Goal: Information Seeking & Learning: Find specific fact

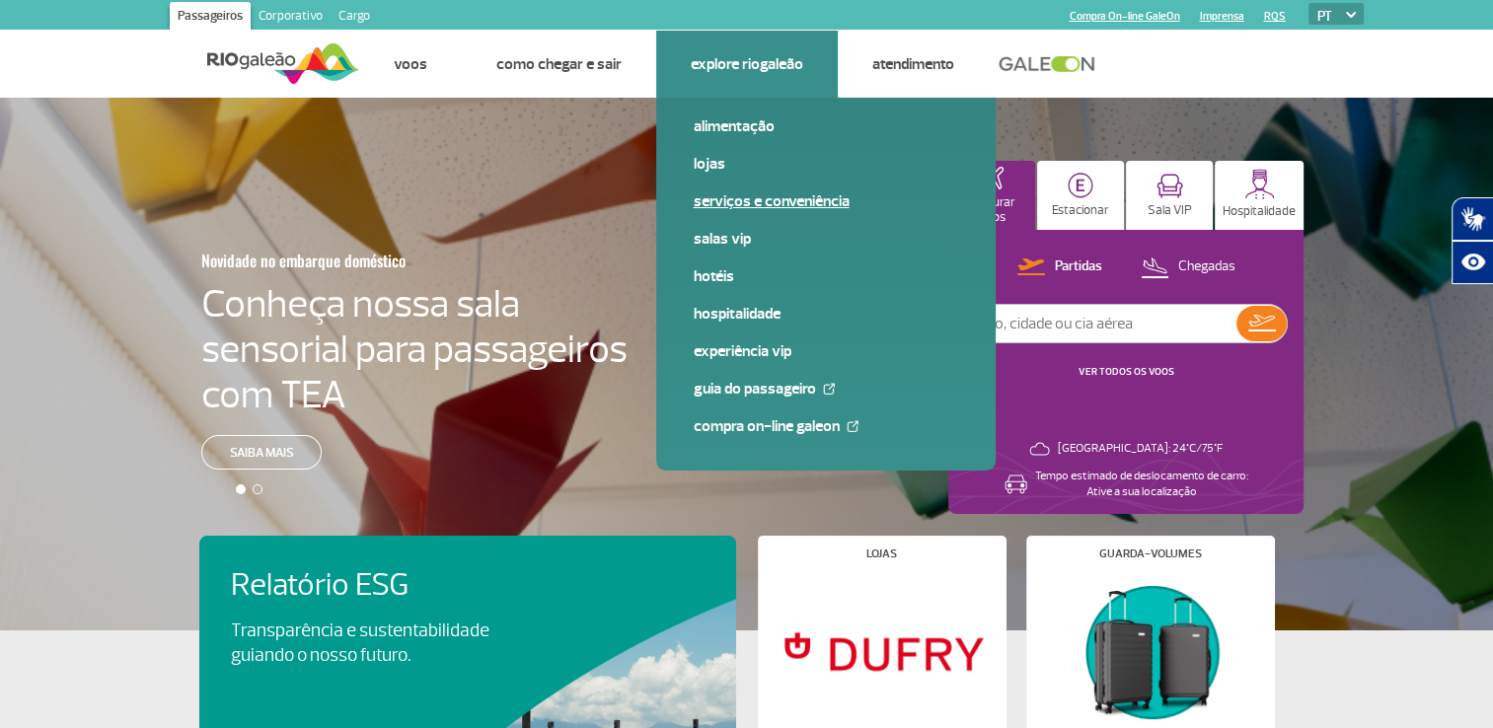
click at [726, 199] on link "Serviços e Conveniência" at bounding box center [826, 201] width 264 height 22
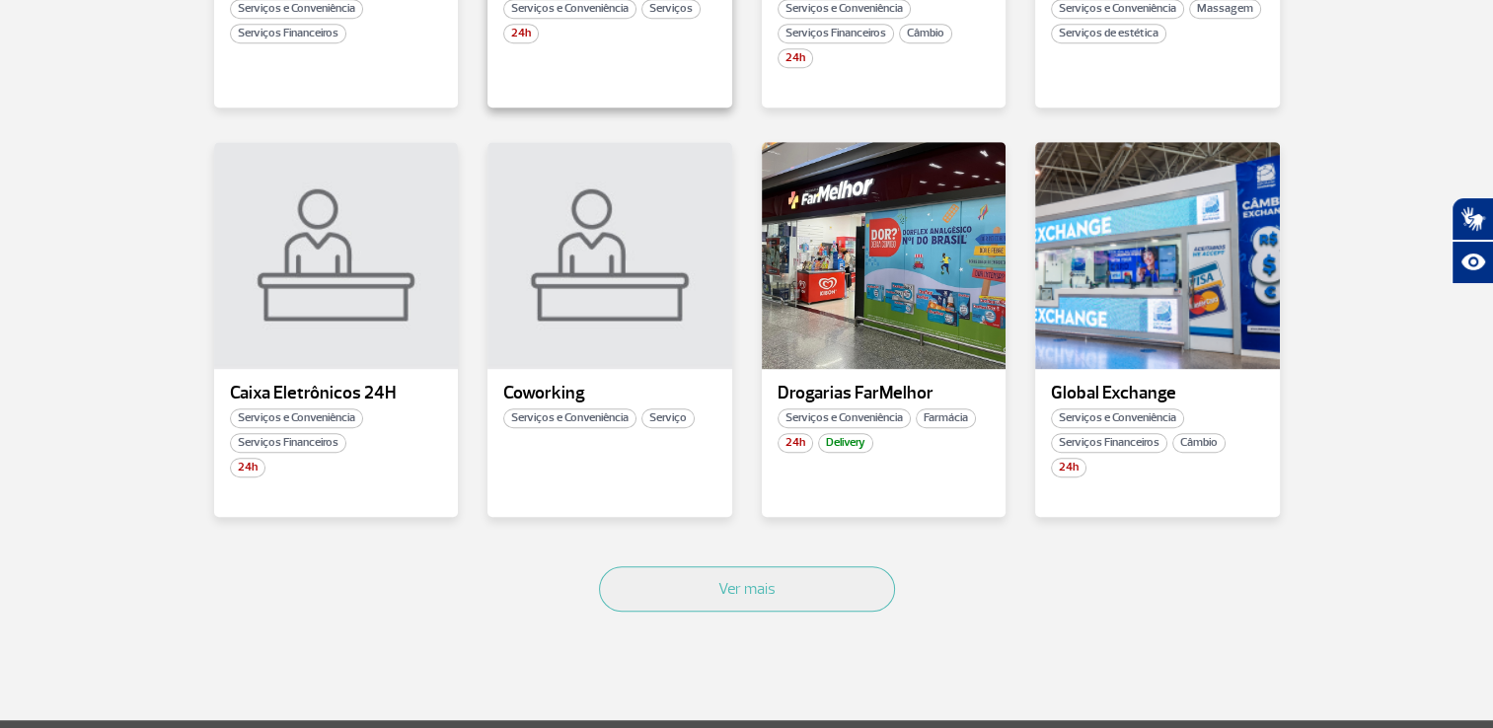
scroll to position [1283, 0]
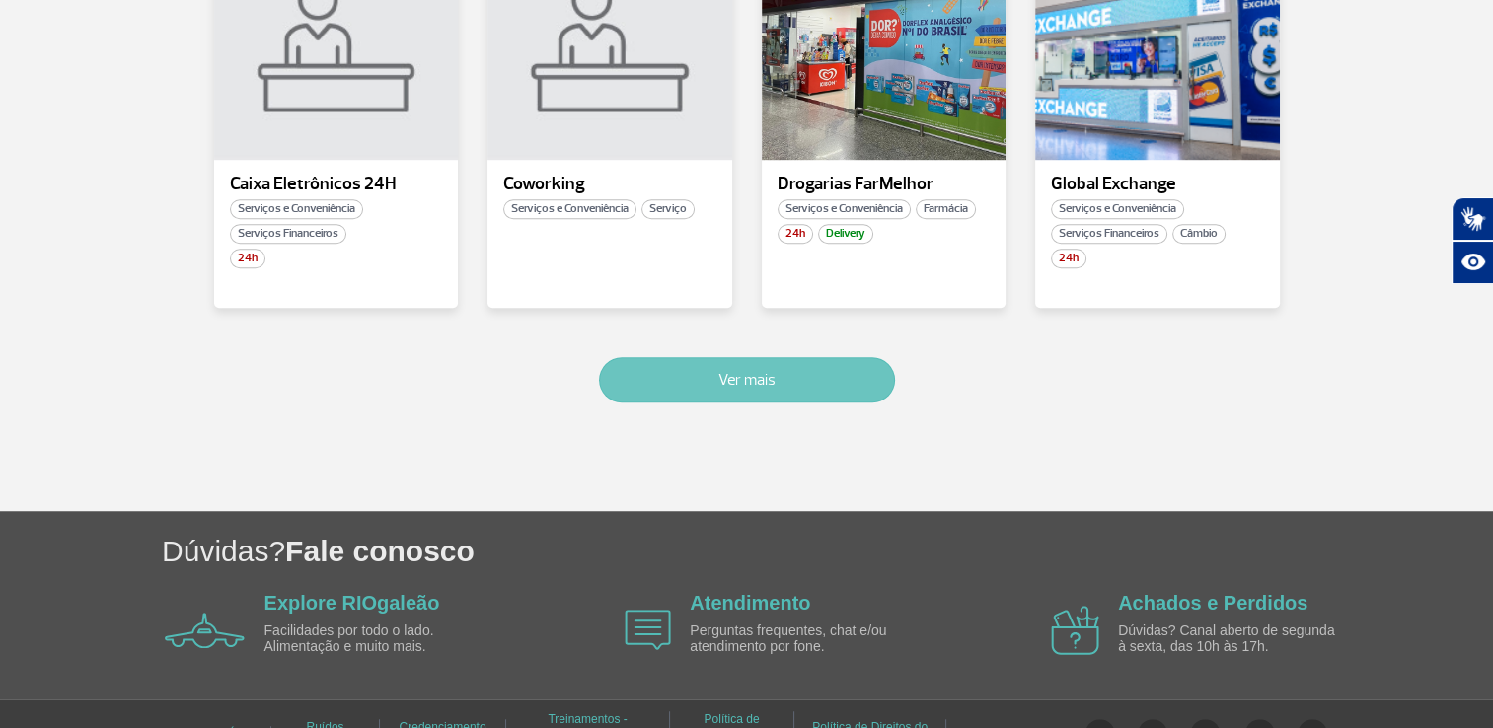
click at [769, 371] on button "Ver mais" at bounding box center [747, 379] width 296 height 45
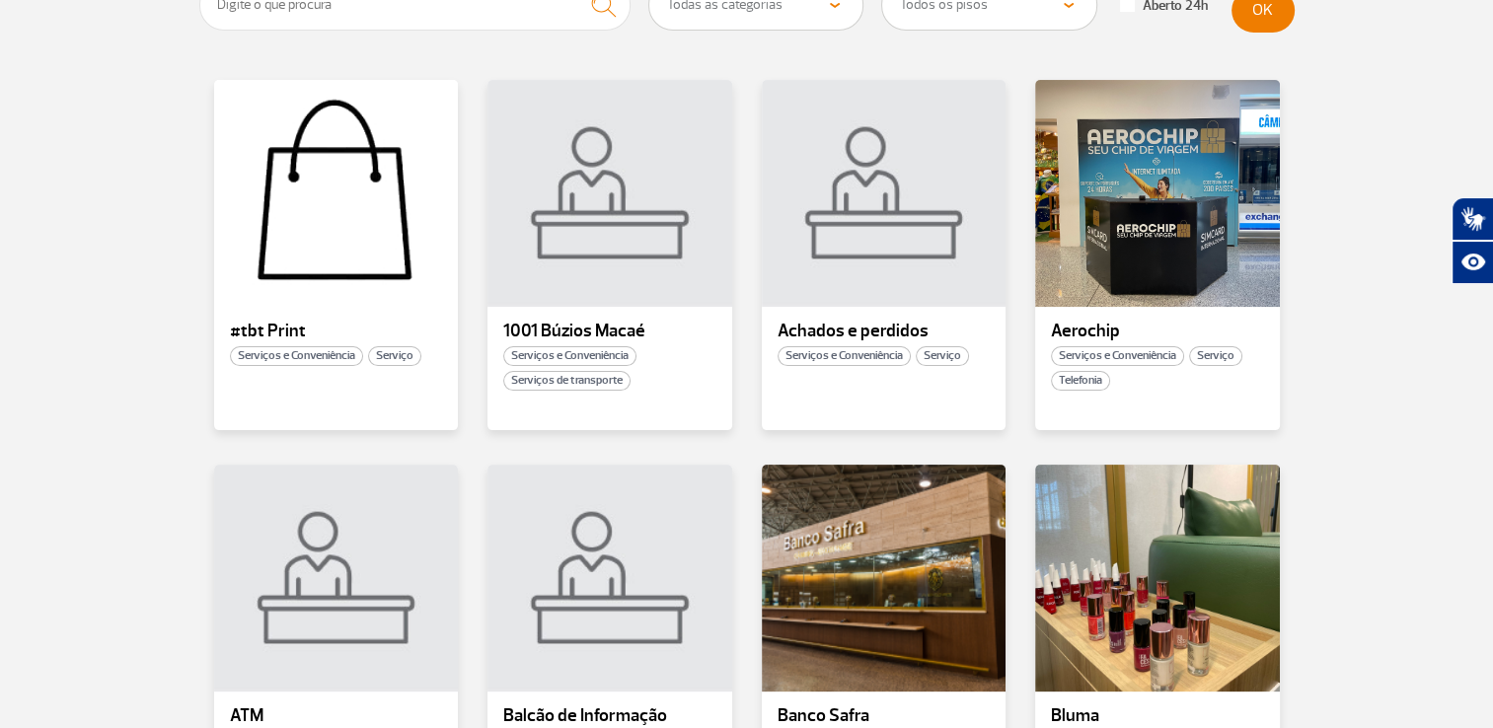
scroll to position [69, 0]
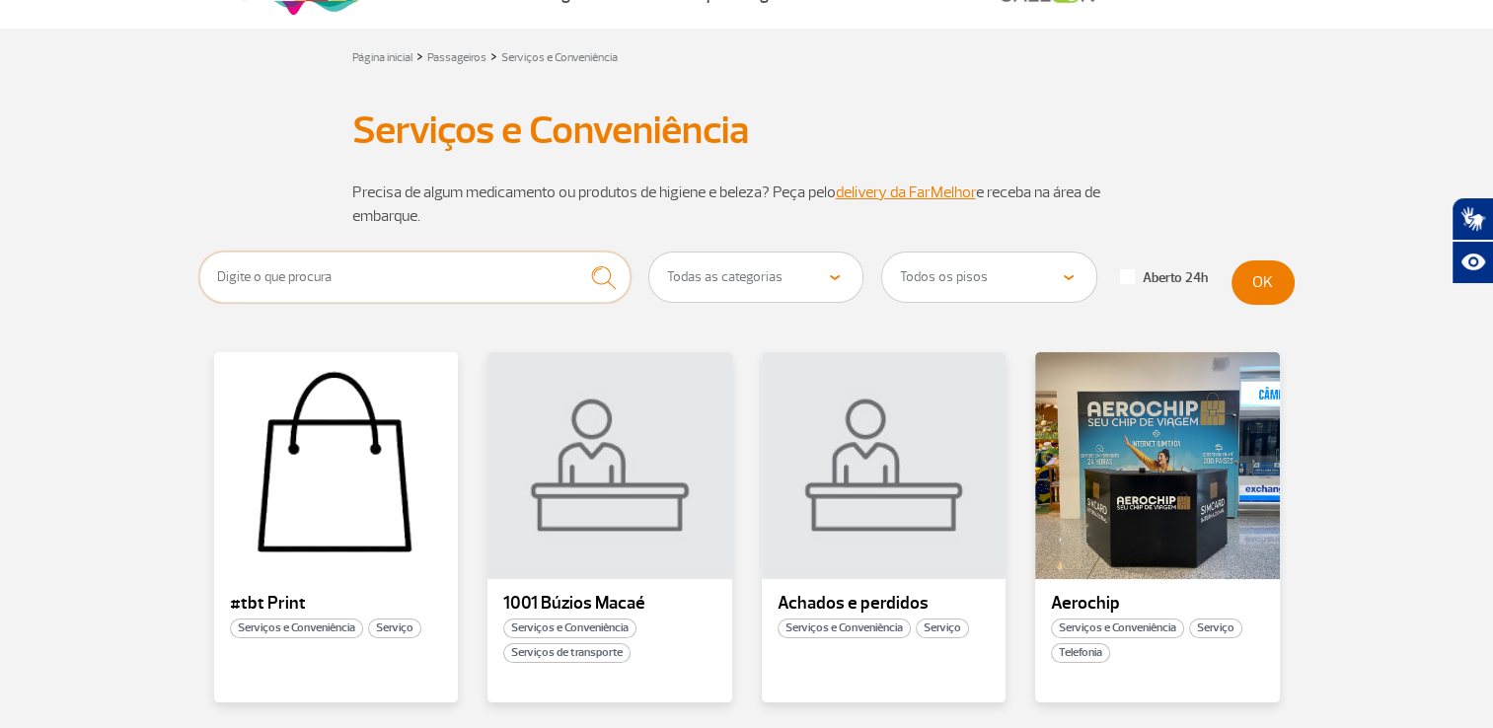
click at [455, 282] on input "text" at bounding box center [415, 277] width 432 height 51
type input "banco do brasil"
click at [576, 252] on button "submit" at bounding box center [603, 278] width 54 height 52
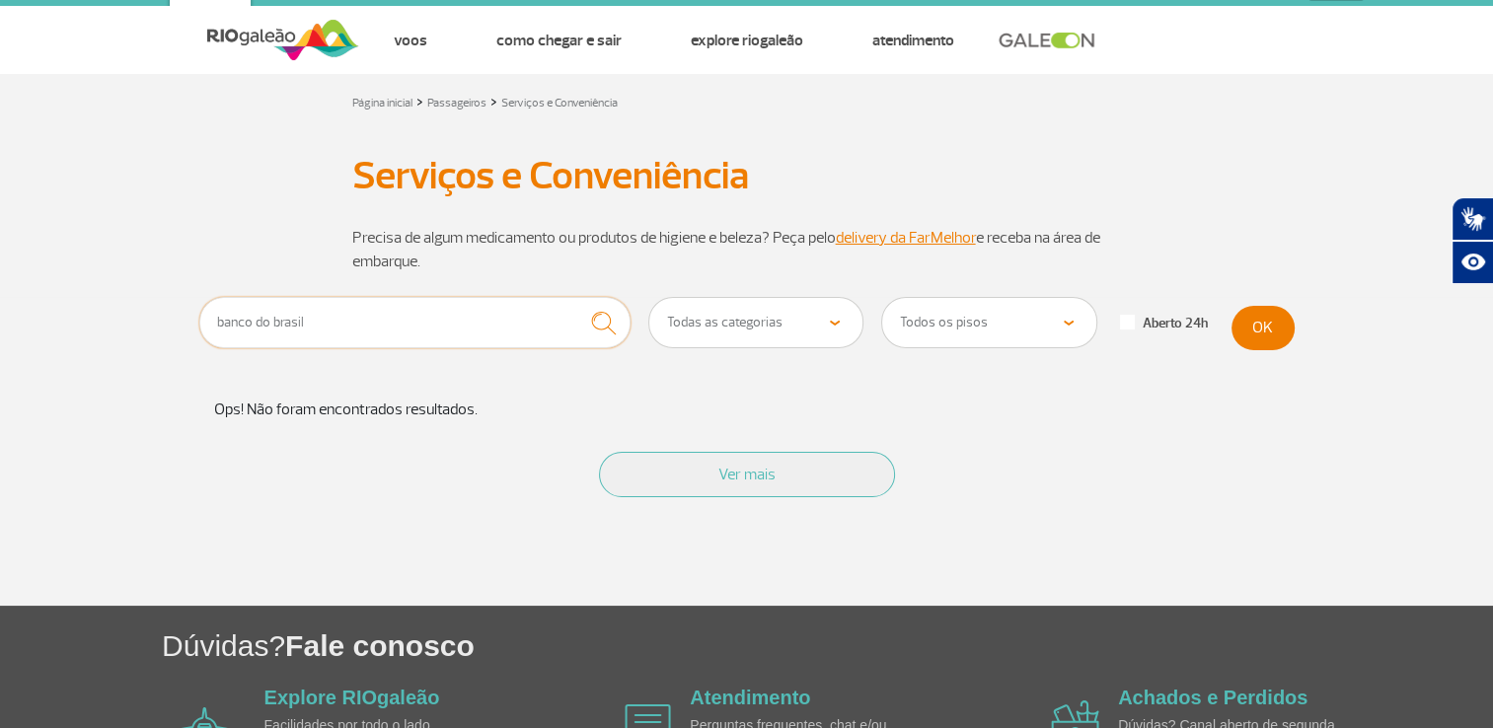
scroll to position [0, 0]
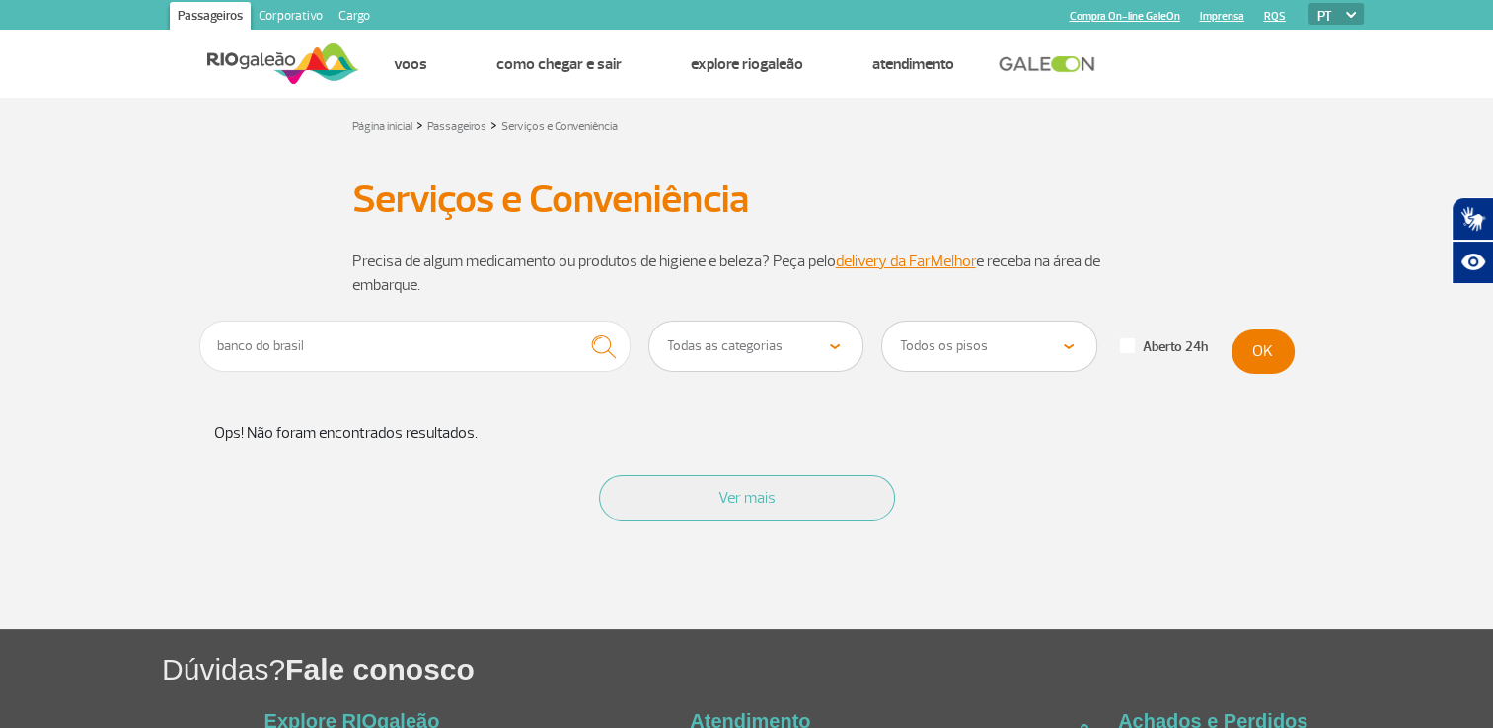
click at [845, 341] on select "Todas as categorias Conveniência Serviços Financeiros Farmácia Massagem Serviço…" at bounding box center [756, 346] width 214 height 49
select select "31"
click at [649, 322] on select "Todas as categorias Conveniência Serviços Financeiros Farmácia Massagem Serviço…" at bounding box center [756, 346] width 214 height 49
click at [1259, 350] on button "OK" at bounding box center [1262, 352] width 63 height 44
drag, startPoint x: 403, startPoint y: 347, endPoint x: 199, endPoint y: 341, distance: 203.4
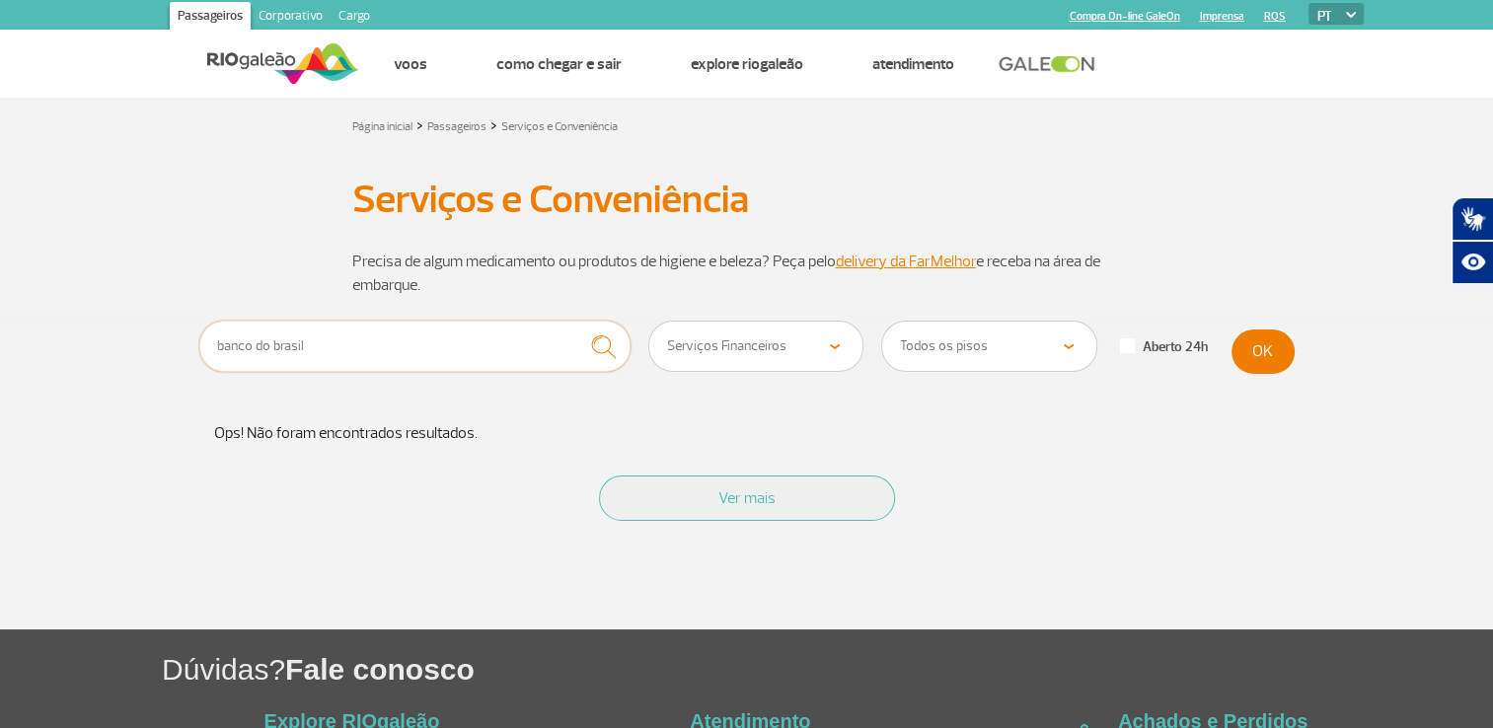
click at [199, 341] on input "banco do brasil" at bounding box center [415, 346] width 432 height 51
click at [1259, 356] on button "OK" at bounding box center [1262, 352] width 63 height 44
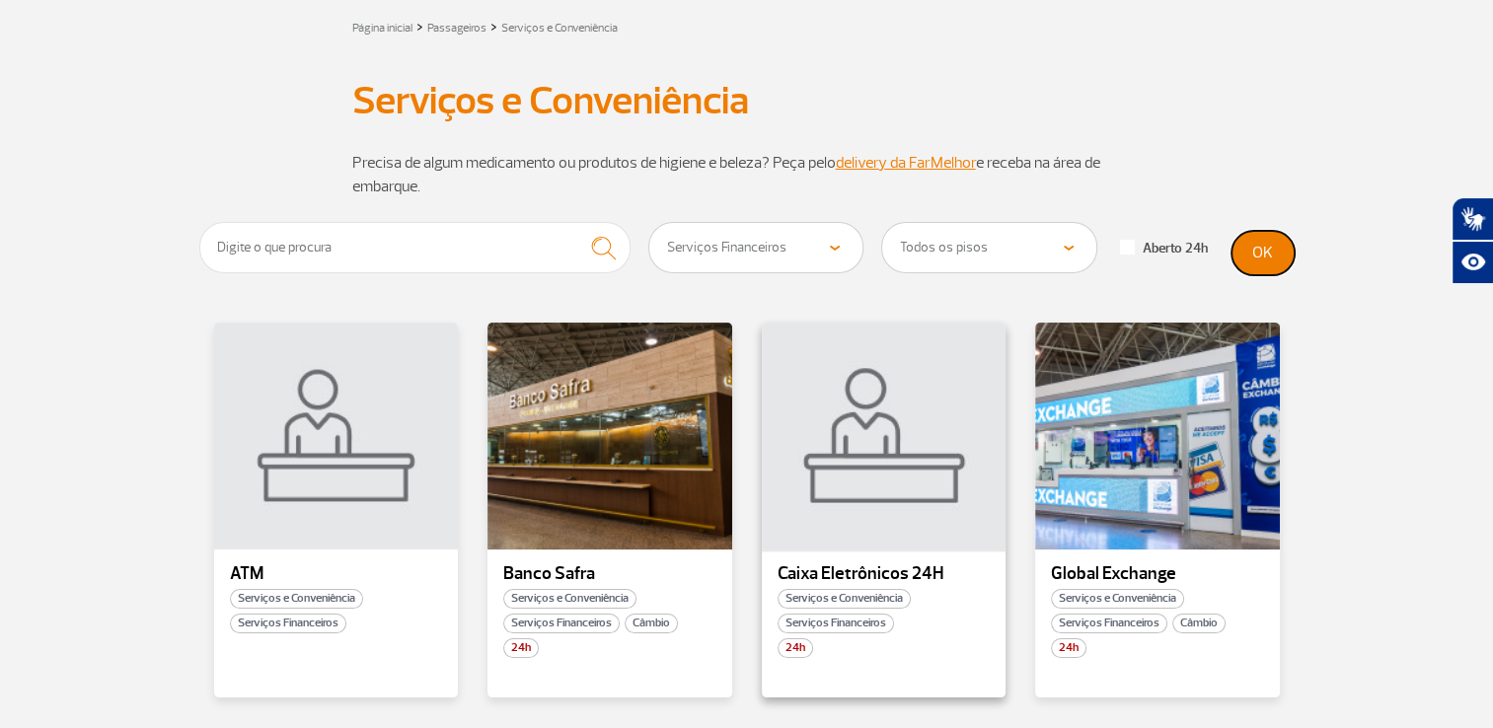
scroll to position [197, 0]
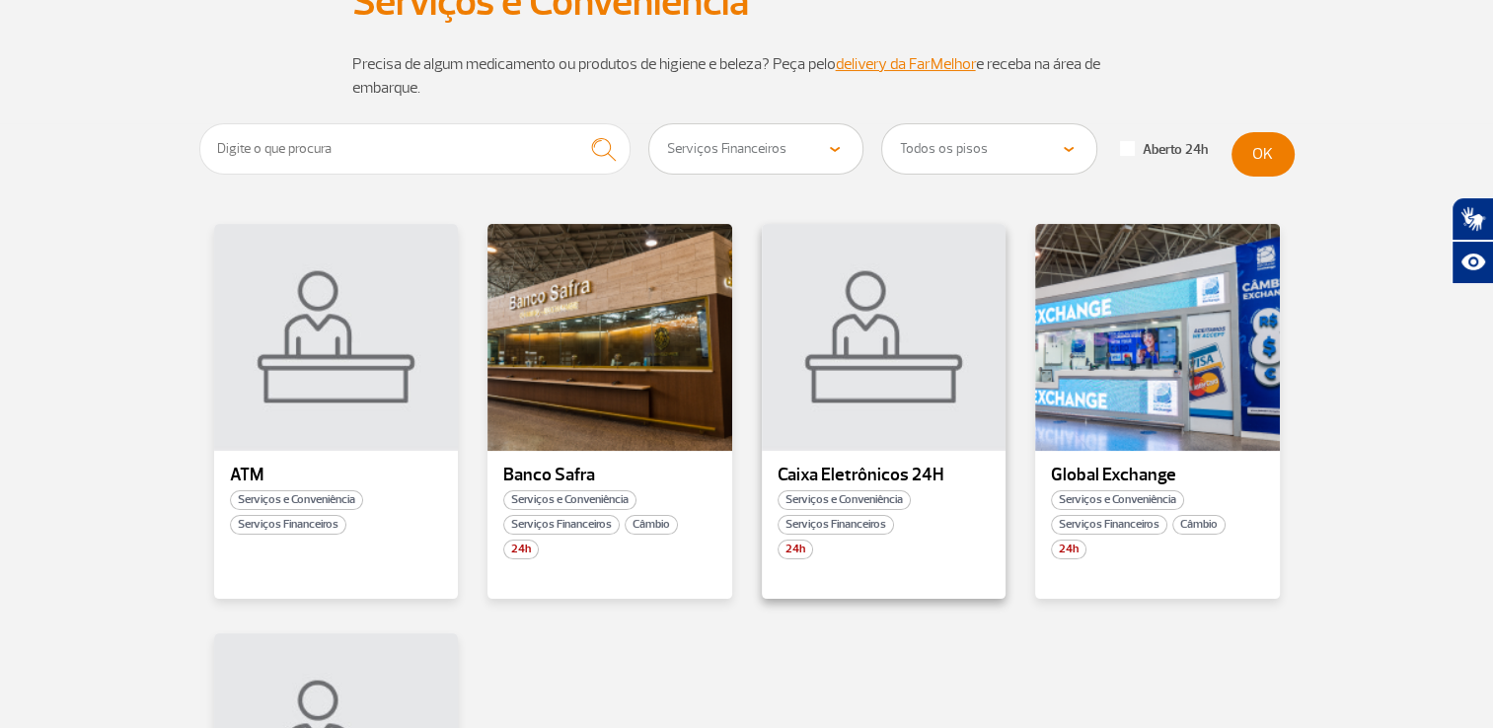
click at [875, 476] on p "Caixa Eletrônicos 24H" at bounding box center [884, 476] width 213 height 20
